Goal: Transaction & Acquisition: Purchase product/service

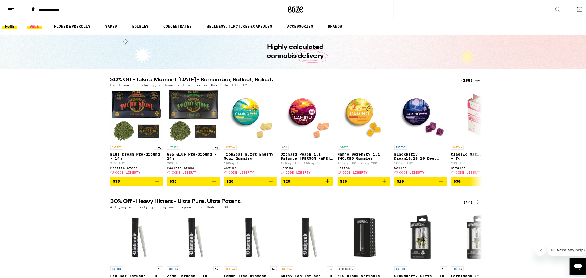
click at [32, 22] on link "SALE" at bounding box center [34, 25] width 15 height 6
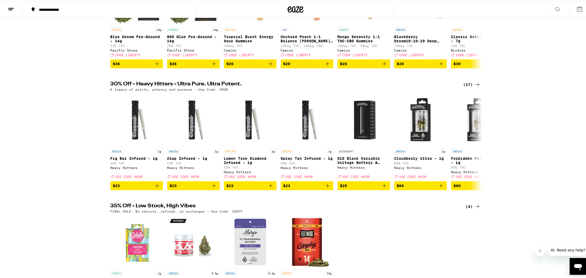
scroll to position [116, 0]
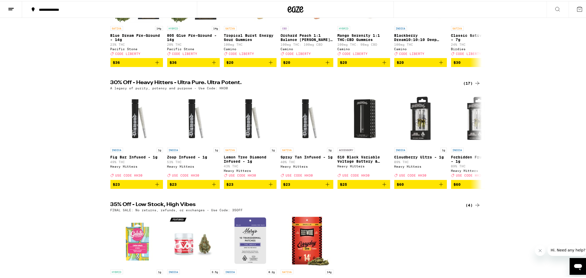
click at [470, 86] on div "(17)" at bounding box center [472, 82] width 17 height 6
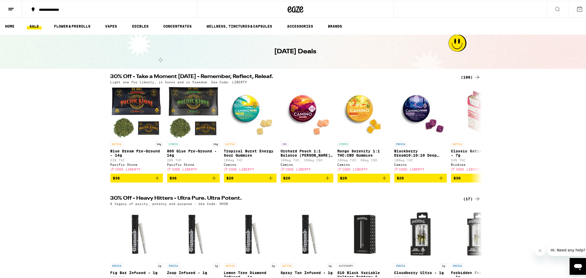
scroll to position [220, 0]
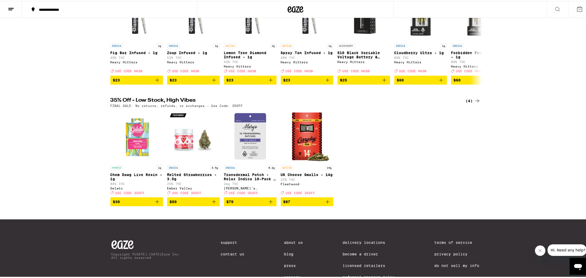
click at [508, 173] on div "35% Off - Low Stock, High Vibes (4) FINAL SALE: No returns, refunds, or exchang…" at bounding box center [295, 151] width 591 height 109
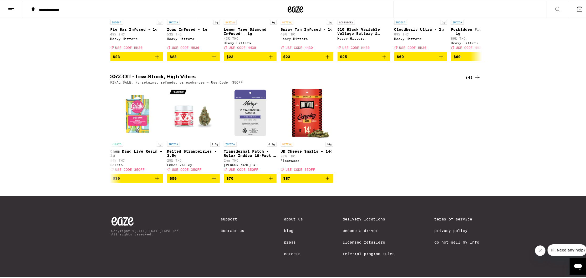
scroll to position [0, 0]
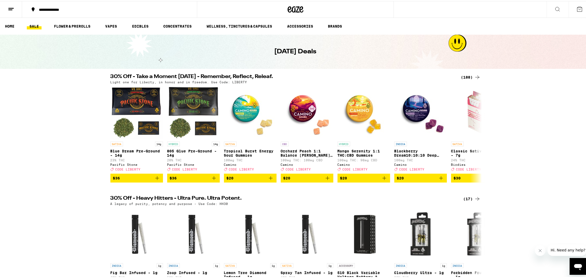
click at [471, 79] on div "Light one for Liberty, in honor and in freedom. Use Code: LIBERTY" at bounding box center [296, 80] width 370 height 3
click at [475, 76] on icon at bounding box center [478, 76] width 6 height 6
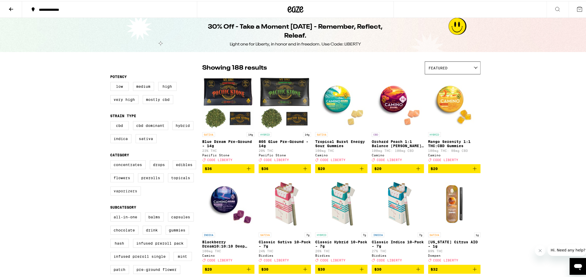
click at [121, 195] on label "Vaporizers" at bounding box center [126, 190] width 31 height 9
click at [112, 160] on input "Vaporizers" at bounding box center [112, 160] width 0 height 0
checkbox input "true"
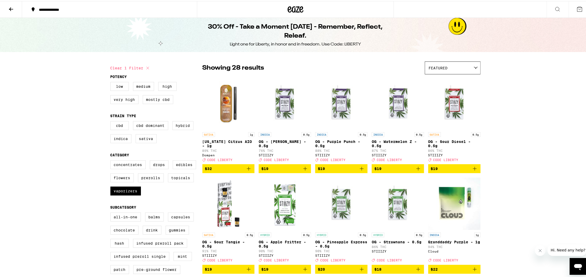
scroll to position [73, 0]
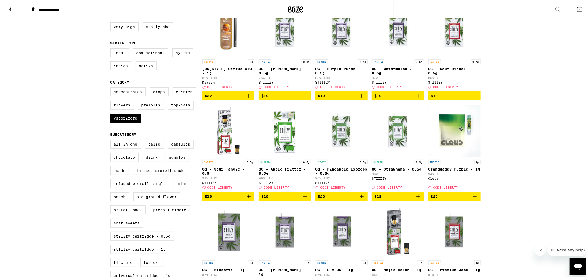
click at [469, 199] on span "$22" at bounding box center [454, 196] width 47 height 6
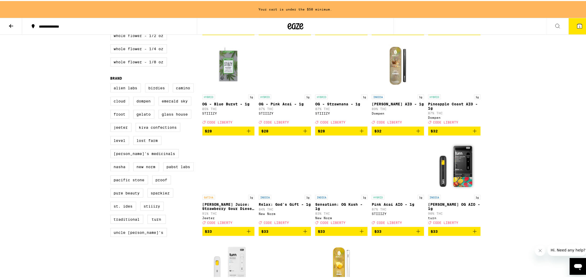
scroll to position [374, 0]
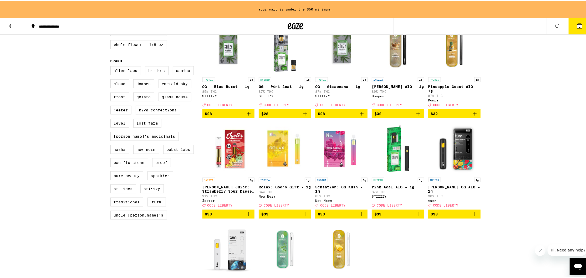
click at [271, 160] on img "Open page for Relax: God's Gift - 1g from New Norm" at bounding box center [285, 148] width 52 height 53
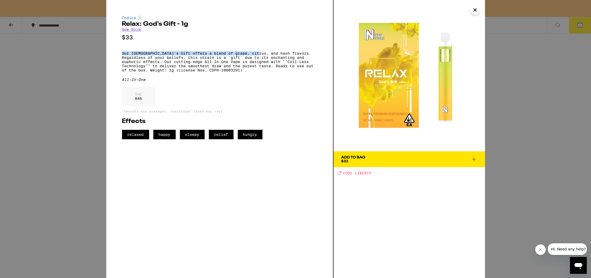
drag, startPoint x: 116, startPoint y: 53, endPoint x: 259, endPoint y: 55, distance: 143.7
click at [259, 55] on div "Indica Relax: God's Gift - 1g New Norm $33 Our God's Gift offers a blend of gra…" at bounding box center [219, 139] width 227 height 278
click at [486, 49] on div "Indica Relax: God's Gift - 1g New Norm $33 Our God's Gift offers a blend of gra…" at bounding box center [295, 139] width 591 height 278
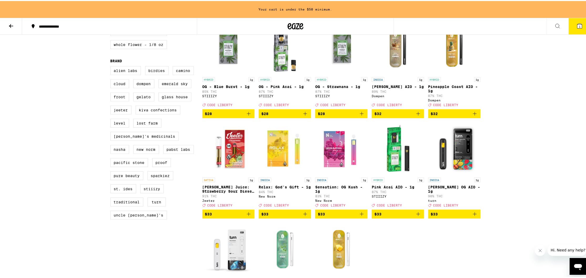
click at [303, 217] on icon "Add to bag" at bounding box center [305, 213] width 6 height 6
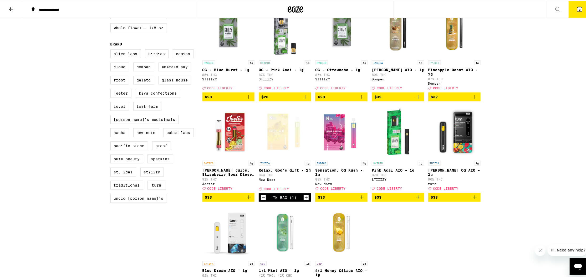
click at [246, 200] on icon "Add to bag" at bounding box center [249, 196] width 6 height 6
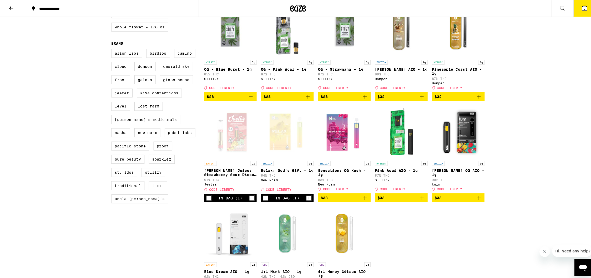
scroll to position [47, 0]
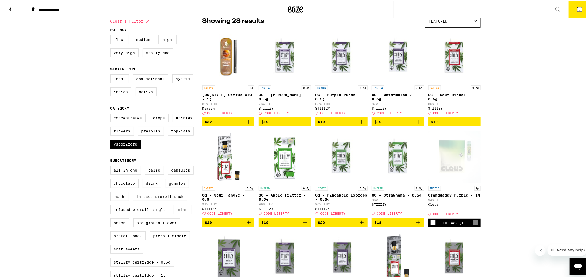
click at [581, 9] on button "3" at bounding box center [580, 8] width 22 height 16
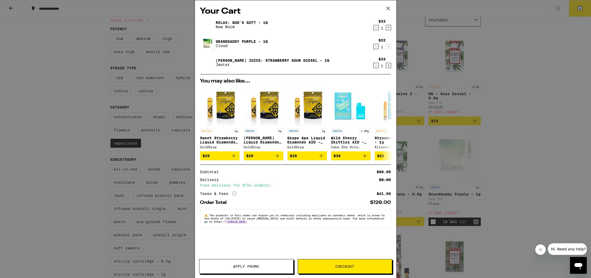
click at [248, 265] on span "Apply Promo" at bounding box center [246, 267] width 26 height 4
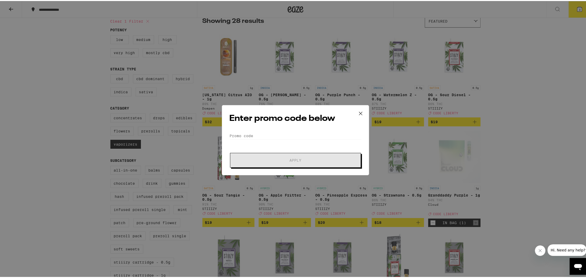
click at [305, 147] on form "Promo Code Apply" at bounding box center [296, 149] width 132 height 36
click at [308, 141] on form "Promo Code Apply" at bounding box center [296, 149] width 132 height 36
click at [310, 136] on input "Promo Code" at bounding box center [296, 135] width 132 height 8
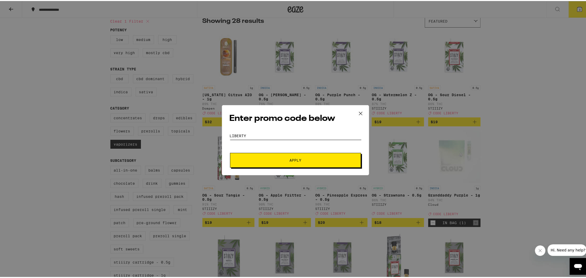
type input "liberty"
click at [293, 159] on button "Apply" at bounding box center [295, 159] width 131 height 15
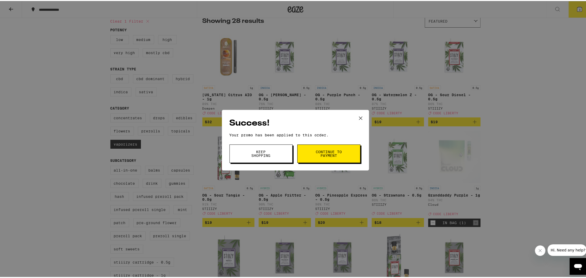
click at [252, 154] on span "Keep Shopping" at bounding box center [261, 152] width 27 height 7
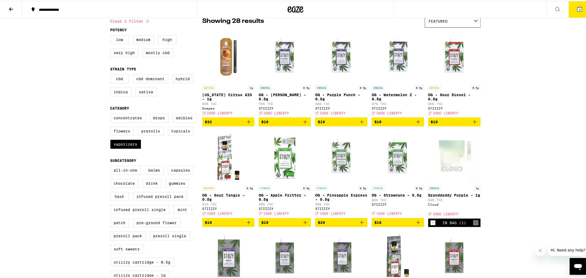
click at [581, 7] on button "3" at bounding box center [580, 8] width 22 height 16
